Goal: Task Accomplishment & Management: Use online tool/utility

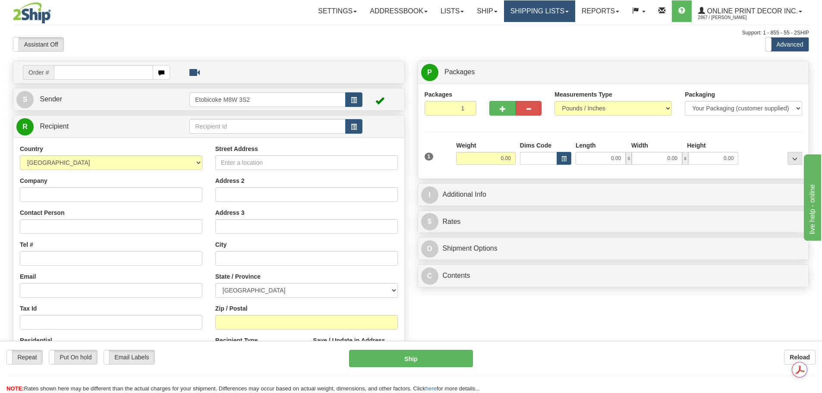
drag, startPoint x: 520, startPoint y: 5, endPoint x: 519, endPoint y: 18, distance: 13.4
click at [520, 5] on link "Shipping lists" at bounding box center [539, 11] width 71 height 22
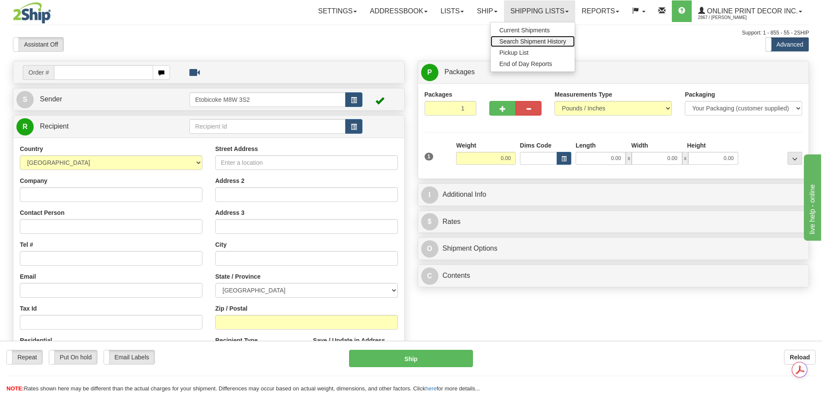
click at [522, 43] on span "Search Shipment History" at bounding box center [533, 41] width 67 height 7
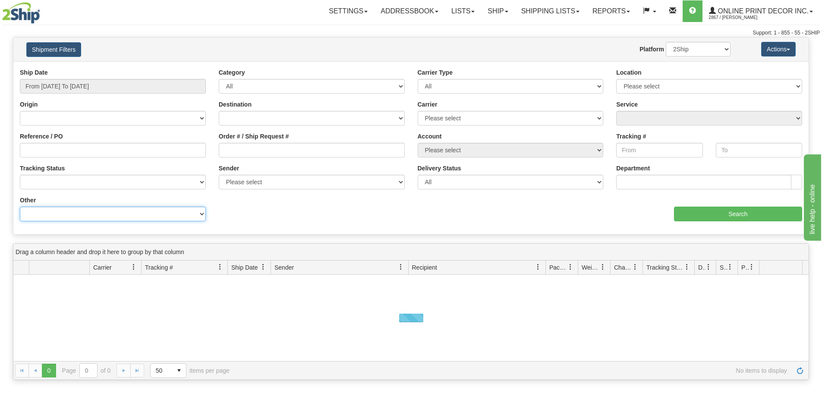
click at [85, 216] on select "Billing Account # Billing Type BOL # (LTL) Commodity Or Documents Consolidation…" at bounding box center [113, 214] width 186 height 15
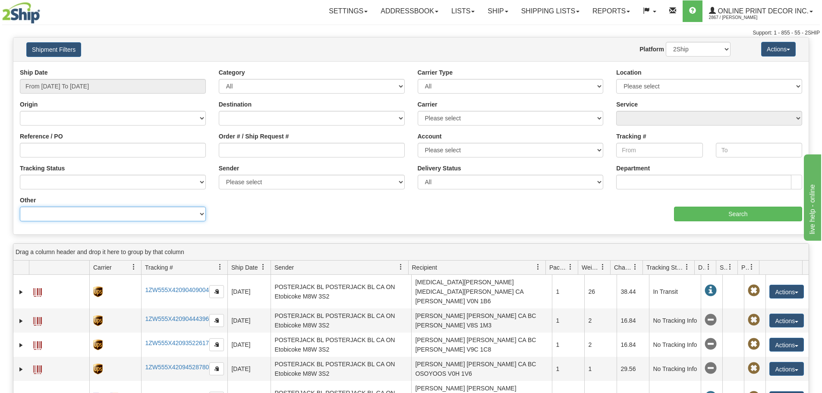
select select "Recipient_ZIP"
click at [20, 207] on select "Billing Account # Billing Type BOL # (LTL) Commodity Or Documents Consolidation…" at bounding box center [113, 214] width 186 height 15
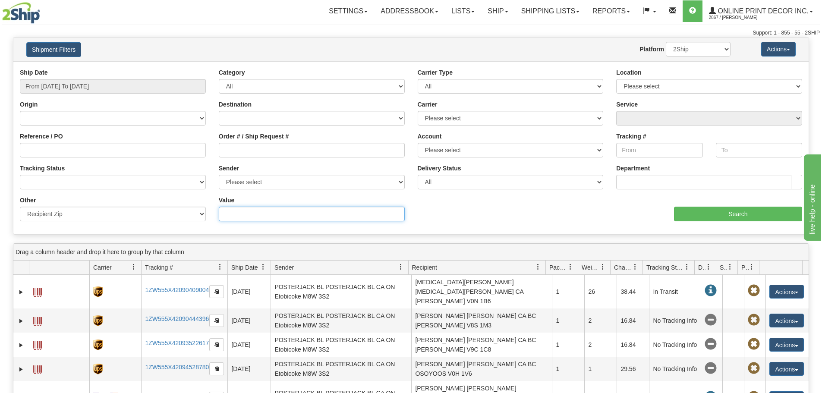
click at [243, 207] on input "Value" at bounding box center [312, 214] width 186 height 15
paste input "60126"
type input "60126"
click at [718, 218] on input "Search" at bounding box center [738, 214] width 128 height 15
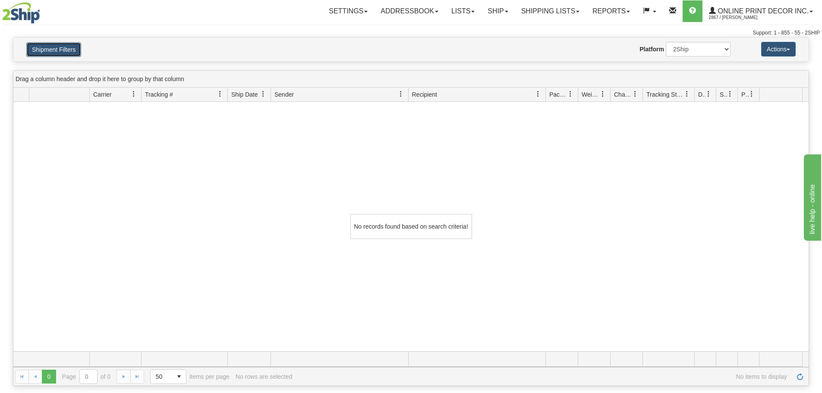
click at [64, 55] on button "Shipment Filters" at bounding box center [53, 49] width 55 height 15
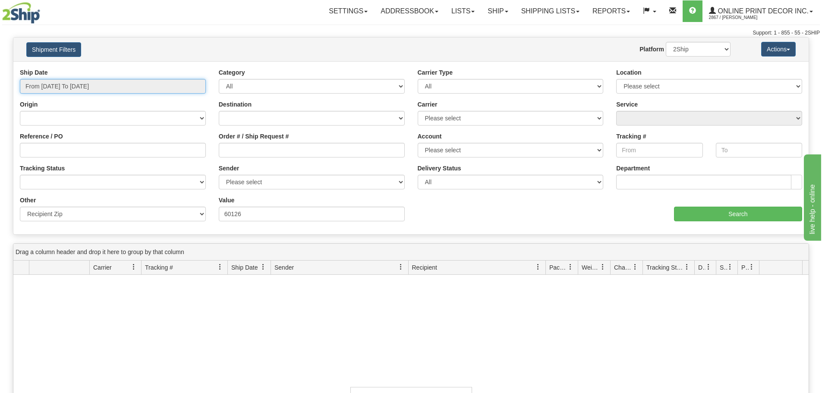
click at [72, 85] on input "From 09/11/2025 To 09/12/2025" at bounding box center [113, 86] width 186 height 15
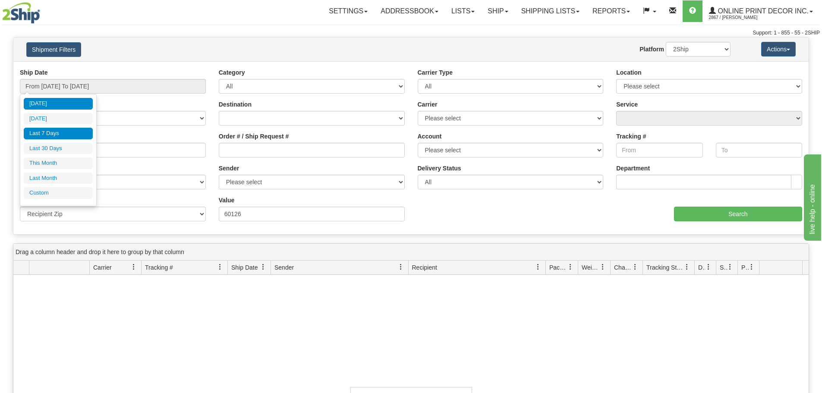
click at [57, 135] on li "Last 7 Days" at bounding box center [58, 134] width 69 height 12
type input "From 09/06/2025 To 09/12/2025"
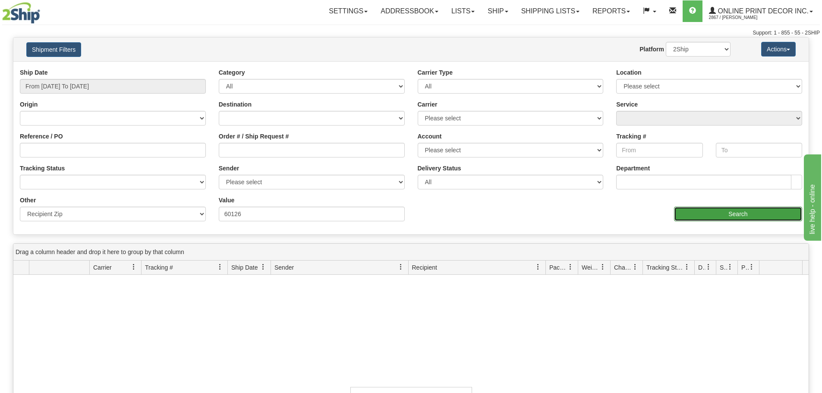
click at [716, 214] on input "Search" at bounding box center [738, 214] width 128 height 15
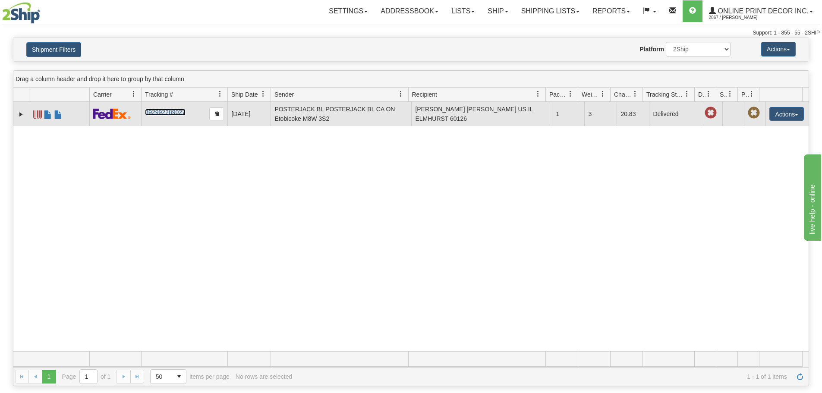
click at [175, 113] on link "392992289027" at bounding box center [165, 112] width 40 height 7
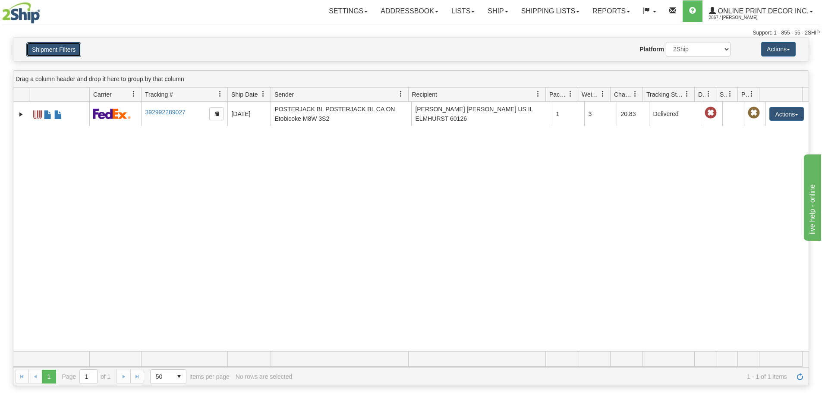
click at [63, 54] on button "Shipment Filters" at bounding box center [53, 49] width 55 height 15
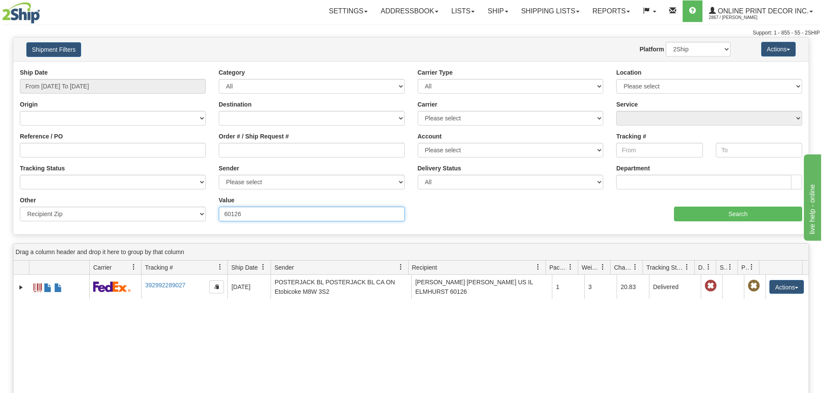
click at [246, 217] on input "60126" at bounding box center [312, 214] width 186 height 15
paste input "L4N 5T7"
type input "L4N 5T7"
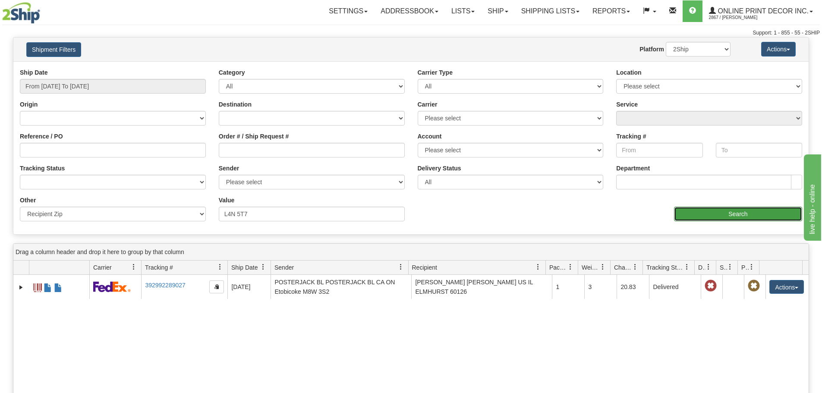
click at [709, 218] on input "Search" at bounding box center [738, 214] width 128 height 15
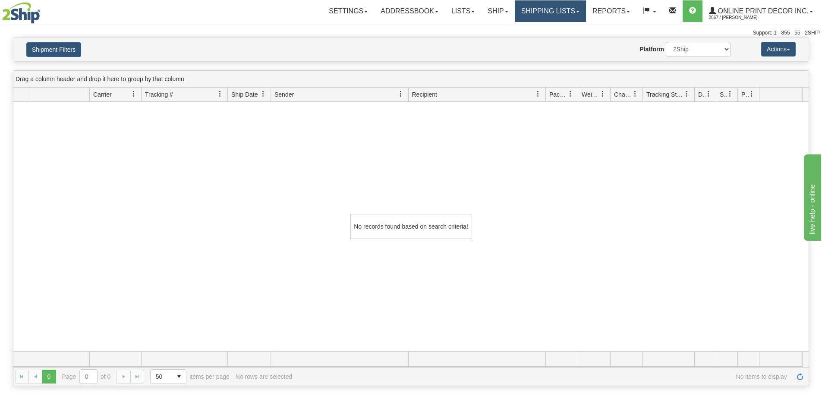
click at [549, 22] on link "Shipping lists" at bounding box center [550, 11] width 71 height 22
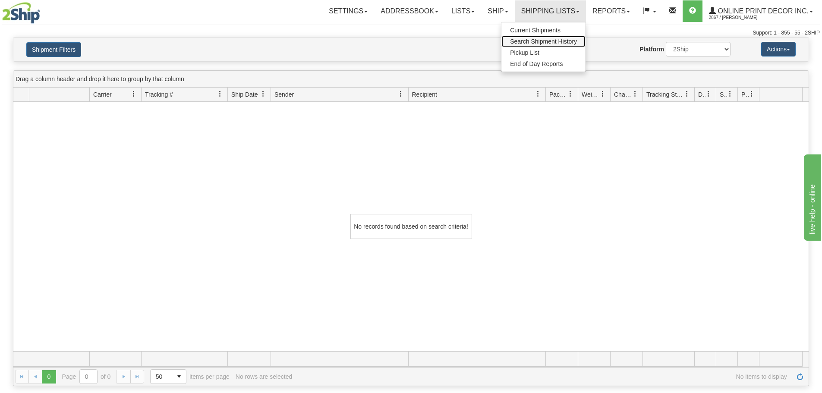
click at [531, 41] on span "Search Shipment History" at bounding box center [543, 41] width 67 height 7
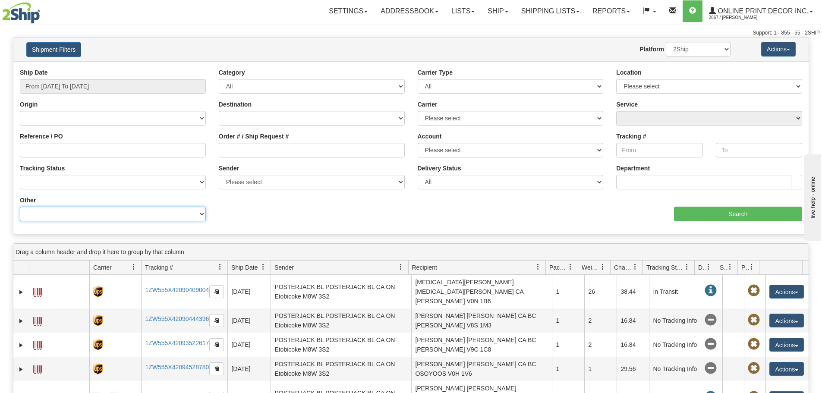
click at [59, 215] on select "Billing Account # Billing Type BOL # (LTL) Commodity Or Documents Consolidation…" at bounding box center [113, 214] width 186 height 15
select select "Recipient_ZIP"
click at [20, 207] on select "Billing Account # Billing Type BOL # (LTL) Commodity Or Documents Consolidation…" at bounding box center [113, 214] width 186 height 15
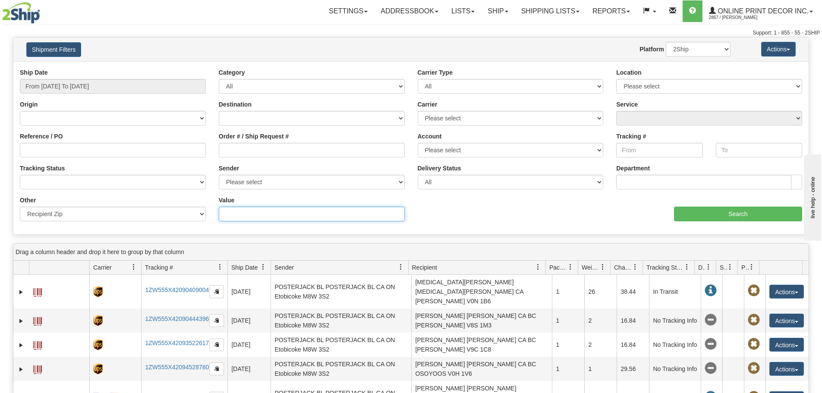
click at [266, 208] on input "Value" at bounding box center [312, 214] width 186 height 15
paste input "55988"
type input "55988"
click at [86, 82] on input "From 09/11/2025 To 09/12/2025" at bounding box center [113, 86] width 186 height 15
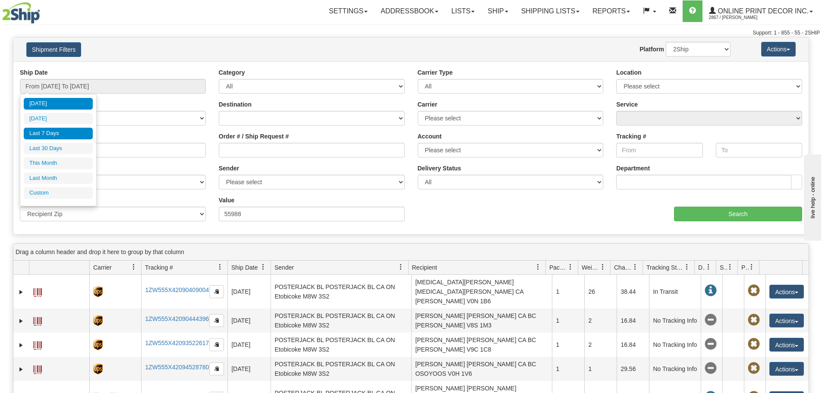
click at [65, 135] on li "Last 7 Days" at bounding box center [58, 134] width 69 height 12
type input "From 09/06/2025 To 09/12/2025"
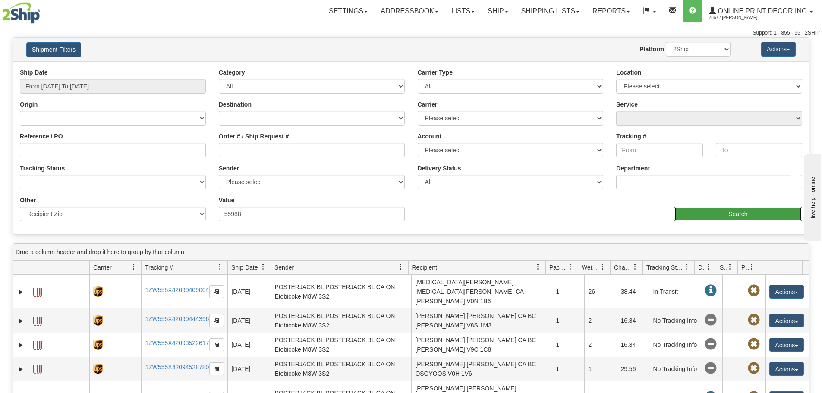
click at [738, 219] on input "Search" at bounding box center [738, 214] width 128 height 15
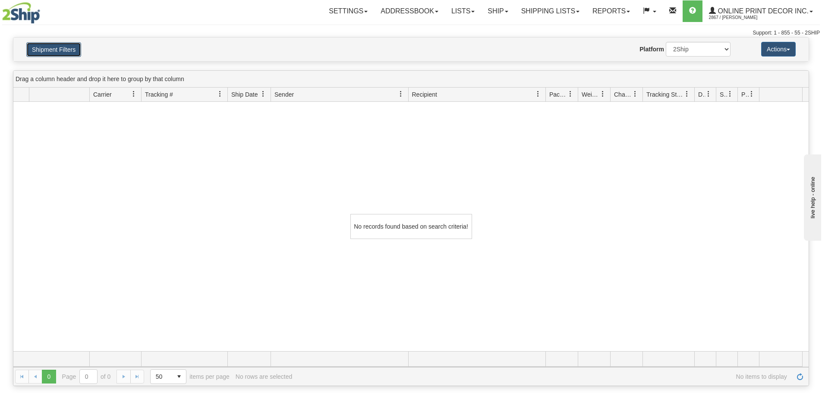
click at [73, 51] on button "Shipment Filters" at bounding box center [53, 49] width 55 height 15
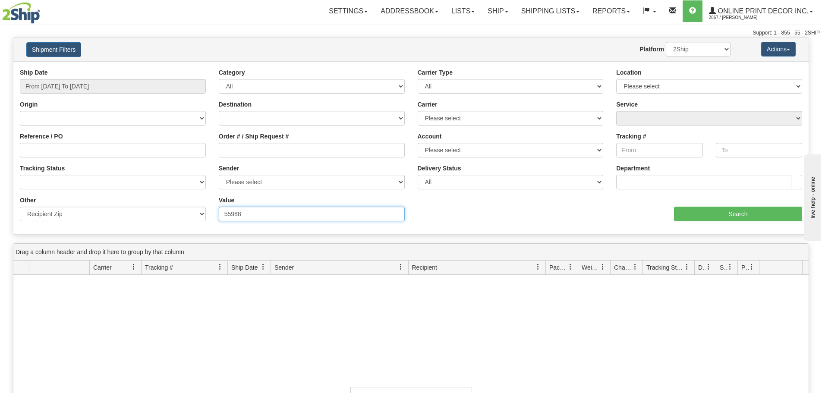
click at [233, 215] on input "55988" at bounding box center [312, 214] width 186 height 15
paste input "37341"
type input "37341"
click at [701, 217] on input "Search" at bounding box center [738, 214] width 128 height 15
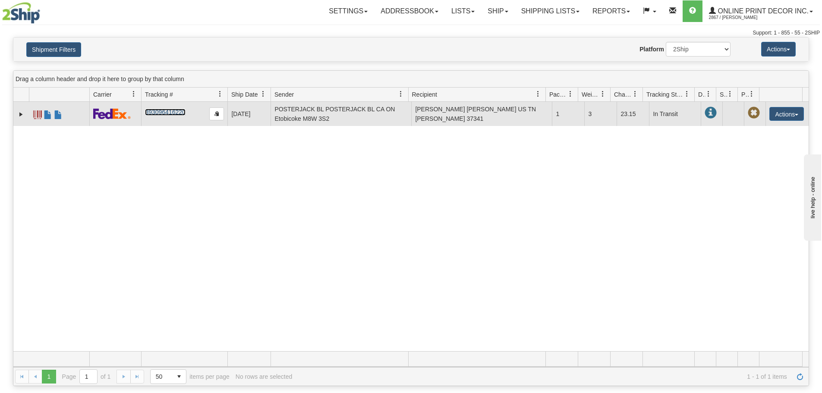
click at [168, 111] on link "393096416220" at bounding box center [165, 112] width 40 height 7
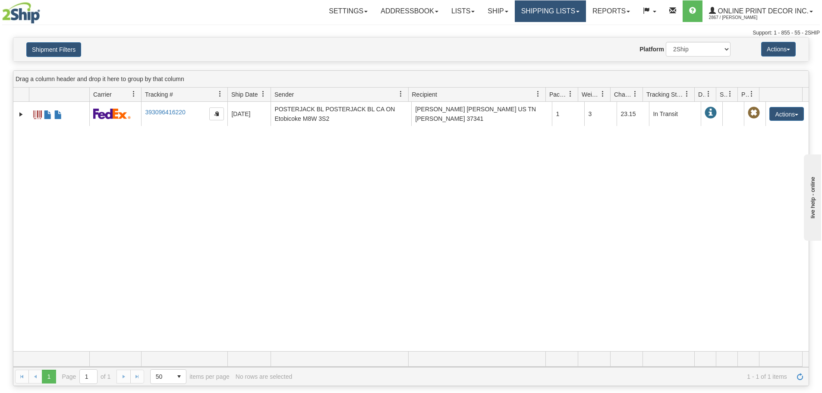
click at [541, 12] on link "Shipping lists" at bounding box center [550, 11] width 71 height 22
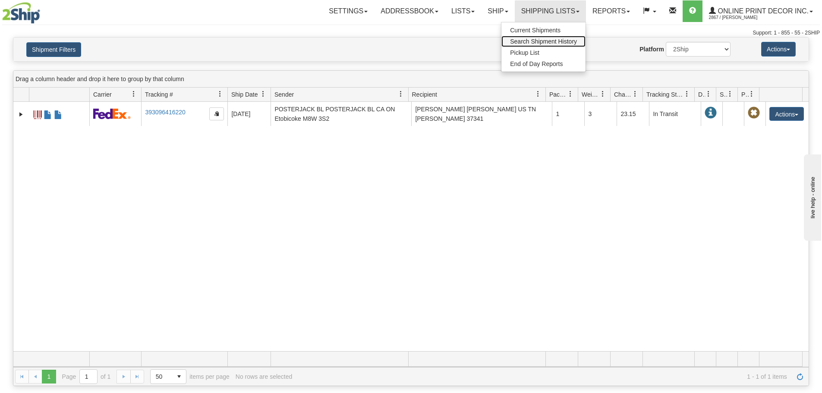
click at [542, 41] on span "Search Shipment History" at bounding box center [543, 41] width 67 height 7
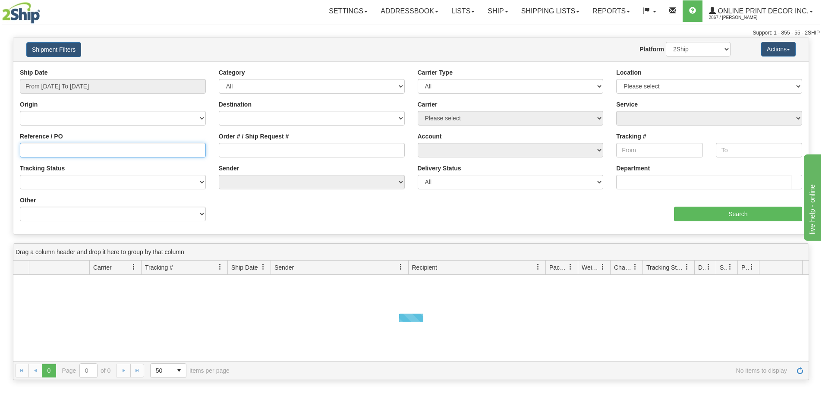
click at [76, 150] on input "Reference / PO" at bounding box center [113, 150] width 186 height 15
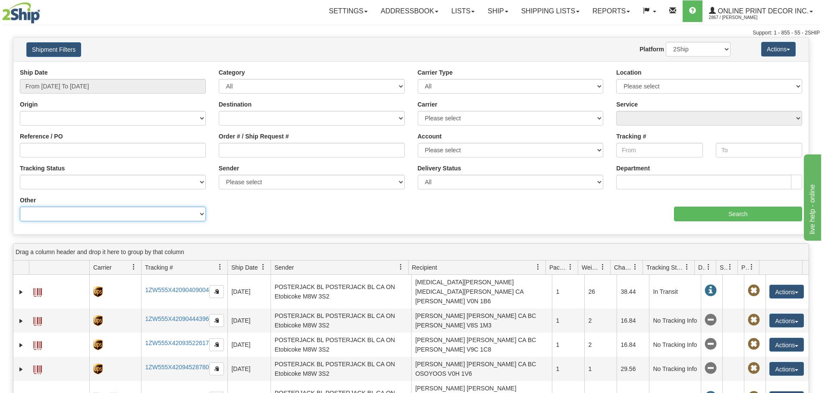
click at [82, 209] on select "Billing Account # Billing Type BOL # (LTL) Commodity Or Documents Consolidation…" at bounding box center [113, 214] width 186 height 15
click at [333, 212] on div "Ship Date From 09/11/2025 To 09/12/2025 Category All Inbound Outbound Carrier T…" at bounding box center [411, 148] width 796 height 160
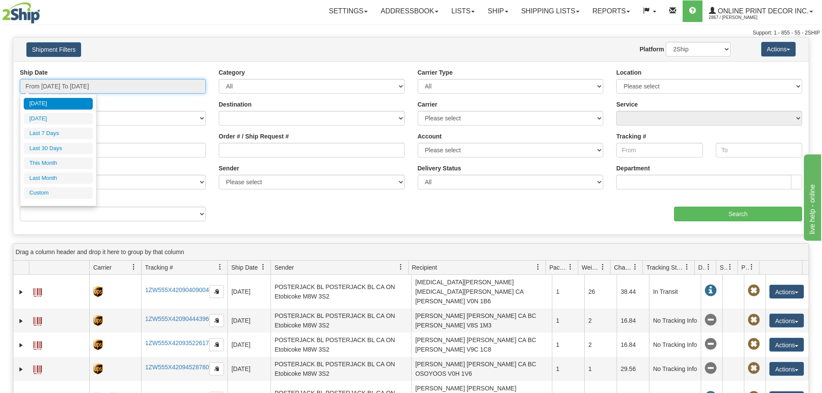
click at [108, 87] on input "From 09/11/2025 To 09/12/2025" at bounding box center [113, 86] width 186 height 15
click at [43, 135] on li "Last 7 Days" at bounding box center [58, 134] width 69 height 12
type input "From 09/06/2025 To 09/12/2025"
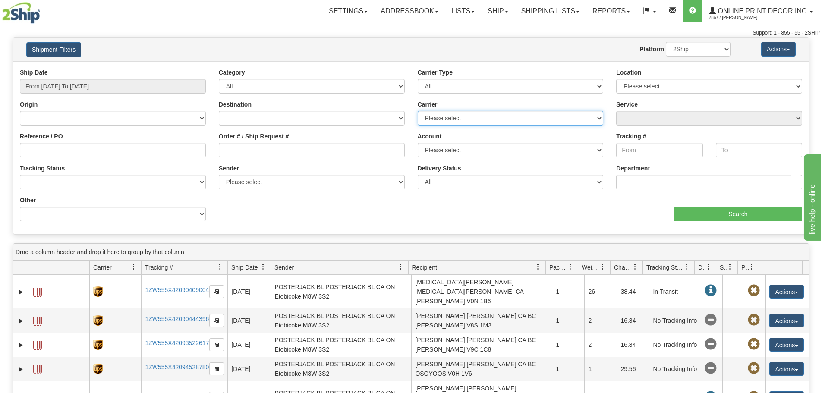
click at [450, 117] on select "Please select Canada Post FedEx Express® GLS Canada Purolator UPS" at bounding box center [511, 118] width 186 height 15
select select "2"
click at [418, 111] on select "Please select Canada Post FedEx Express® GLS Canada Purolator UPS" at bounding box center [511, 118] width 186 height 15
click at [701, 114] on select "Please select CA-CA-01-FedEx Priority Overnight® CA-CA-03-FedEx 2 Day® CA-CA-05…" at bounding box center [710, 118] width 186 height 15
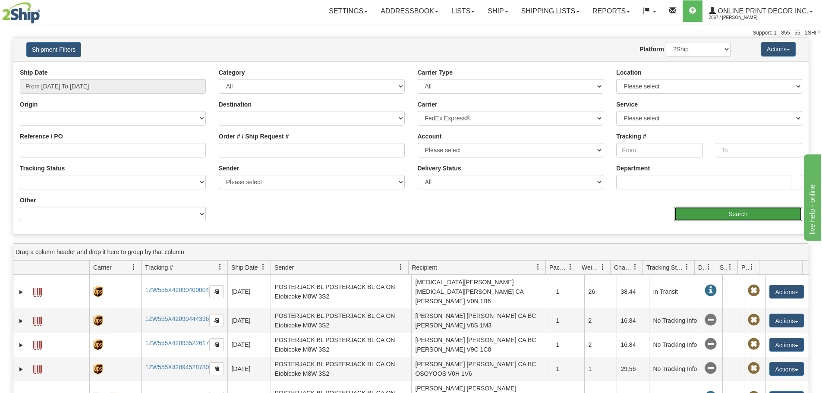
click at [716, 214] on input "Search" at bounding box center [738, 214] width 128 height 15
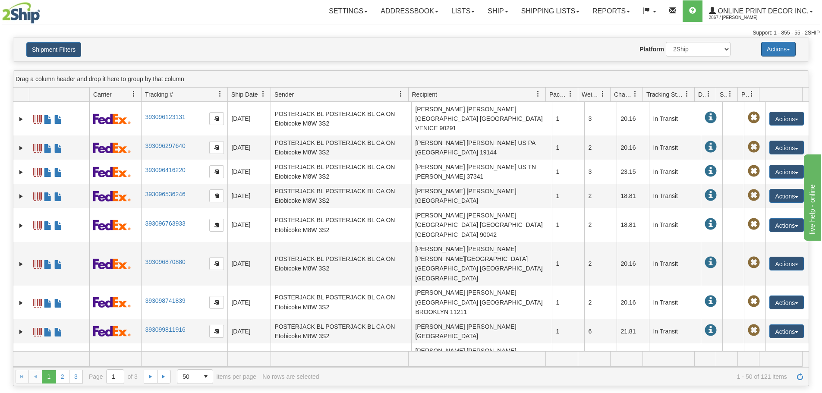
click at [787, 52] on button "Actions" at bounding box center [779, 49] width 35 height 15
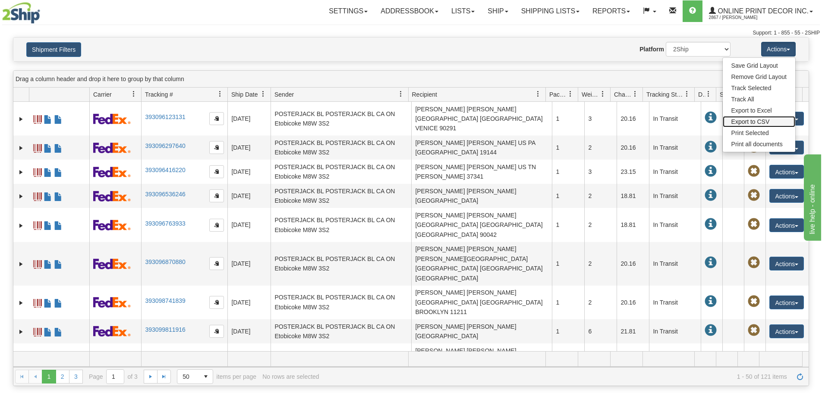
click at [761, 123] on link "Export to CSV" at bounding box center [759, 121] width 73 height 11
